Goal: Task Accomplishment & Management: Manage account settings

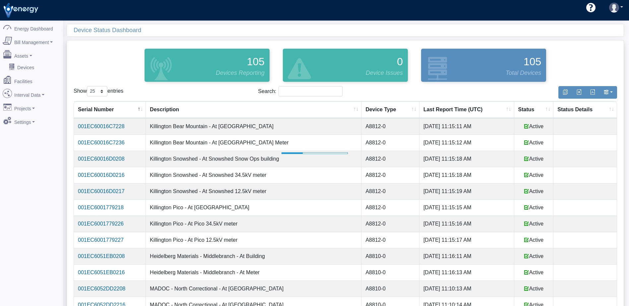
select select "25"
click at [522, 107] on th "Status" at bounding box center [533, 109] width 39 height 17
click at [524, 109] on th "Status" at bounding box center [533, 109] width 39 height 17
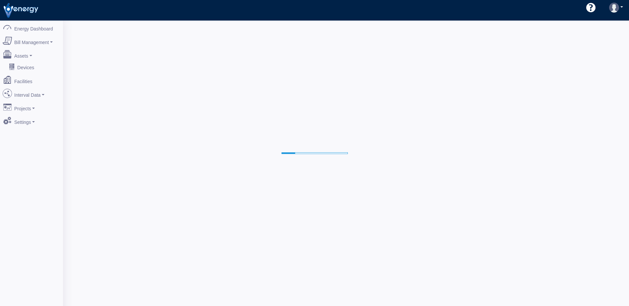
select select "25"
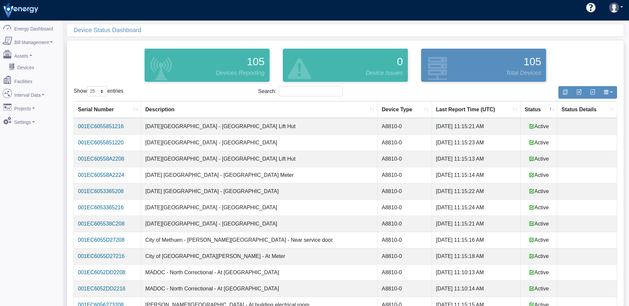
click at [527, 109] on th "Status" at bounding box center [538, 109] width 37 height 17
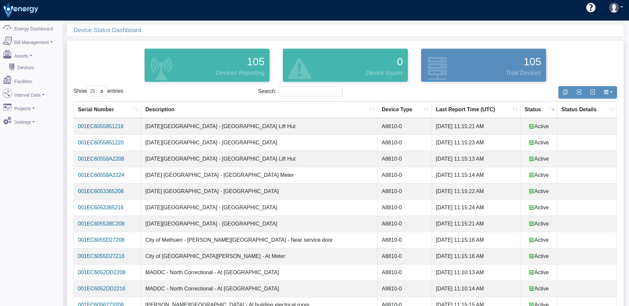
click at [527, 109] on th "Status" at bounding box center [538, 109] width 37 height 17
click at [432, 108] on th "Last Report Time (UTC)" at bounding box center [476, 109] width 89 height 17
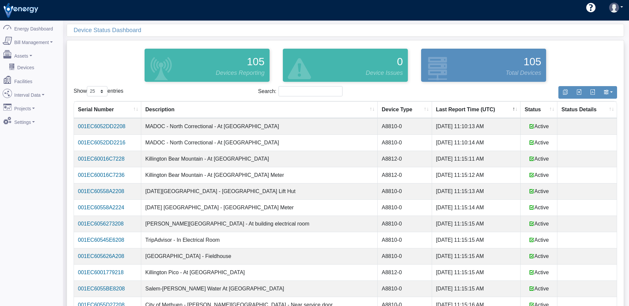
click at [432, 108] on th "Last Report Time (UTC)" at bounding box center [476, 109] width 89 height 17
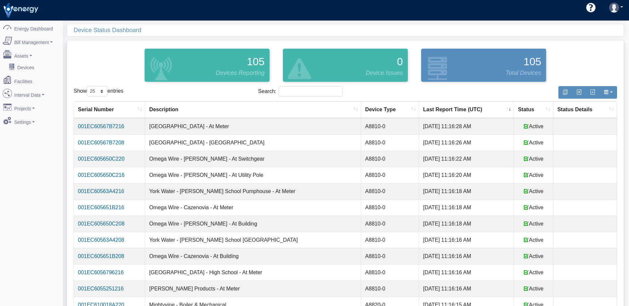
click at [432, 108] on th "Last Report Time (UTC)" at bounding box center [466, 109] width 95 height 17
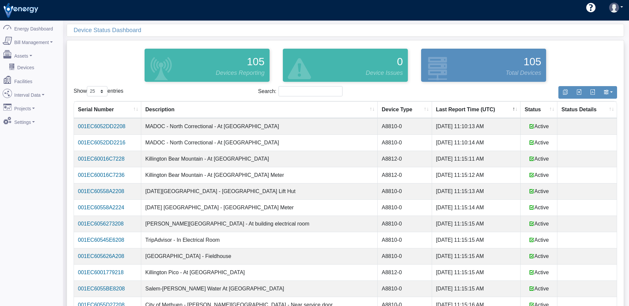
click at [432, 108] on th "Last Report Time (UTC)" at bounding box center [476, 109] width 89 height 17
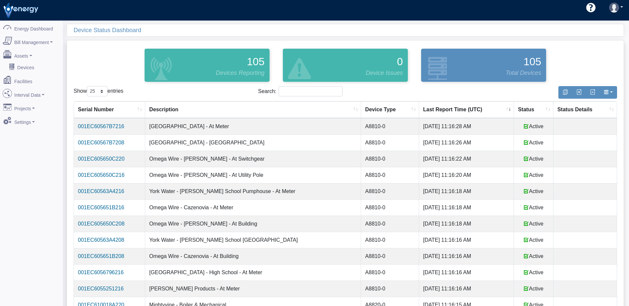
click at [527, 109] on th "Status" at bounding box center [533, 109] width 39 height 17
